Goal: Find specific page/section: Find specific page/section

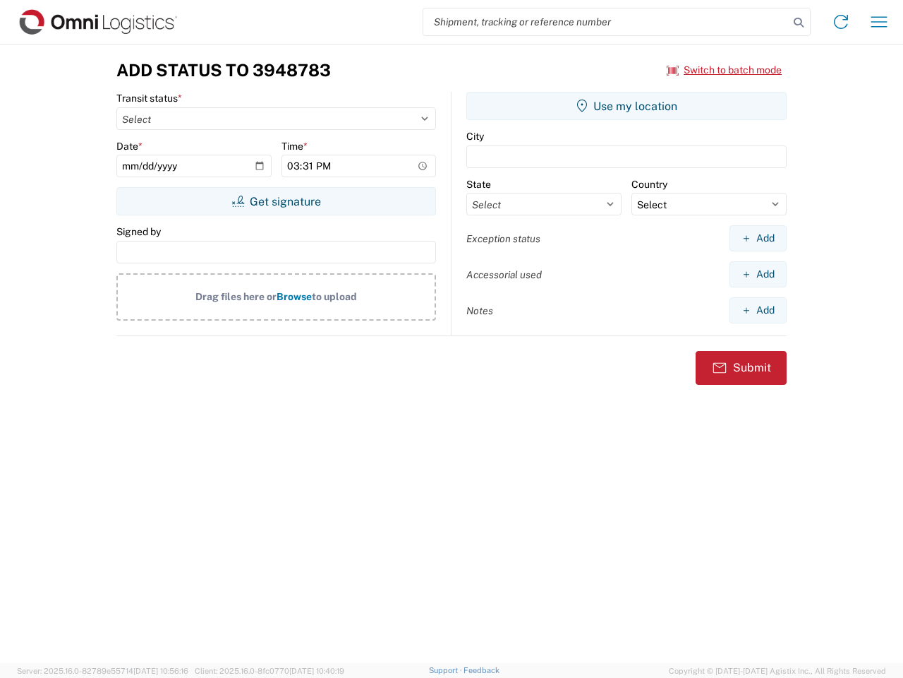
click at [606, 22] on input "search" at bounding box center [606, 21] width 366 height 27
click at [799, 23] on icon at bounding box center [799, 23] width 20 height 20
click at [841, 22] on icon at bounding box center [841, 22] width 23 height 23
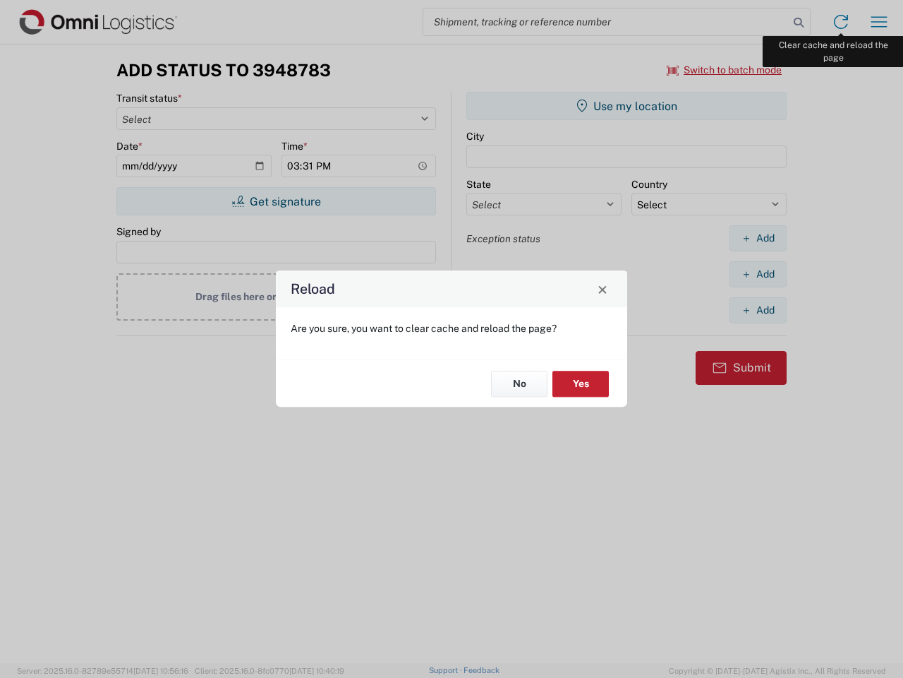
click at [879, 22] on div "Reload Are you sure, you want to clear cache and reload the page? No Yes" at bounding box center [451, 339] width 903 height 678
click at [725, 70] on div "Reload Are you sure, you want to clear cache and reload the page? No Yes" at bounding box center [451, 339] width 903 height 678
click at [276, 201] on div "Reload Are you sure, you want to clear cache and reload the page? No Yes" at bounding box center [451, 339] width 903 height 678
click at [627, 106] on div "Reload Are you sure, you want to clear cache and reload the page? No Yes" at bounding box center [451, 339] width 903 height 678
click at [758, 238] on div "Reload Are you sure, you want to clear cache and reload the page? No Yes" at bounding box center [451, 339] width 903 height 678
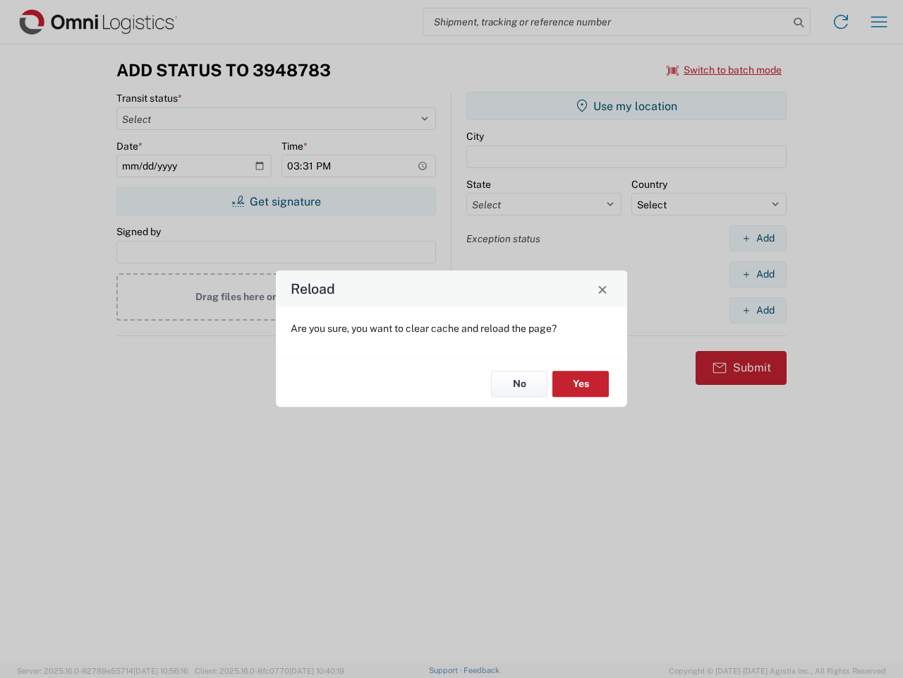
click at [758, 274] on div "Reload Are you sure, you want to clear cache and reload the page? No Yes" at bounding box center [451, 339] width 903 height 678
click at [758, 310] on div "Reload Are you sure, you want to clear cache and reload the page? No Yes" at bounding box center [451, 339] width 903 height 678
